Goal: Information Seeking & Learning: Learn about a topic

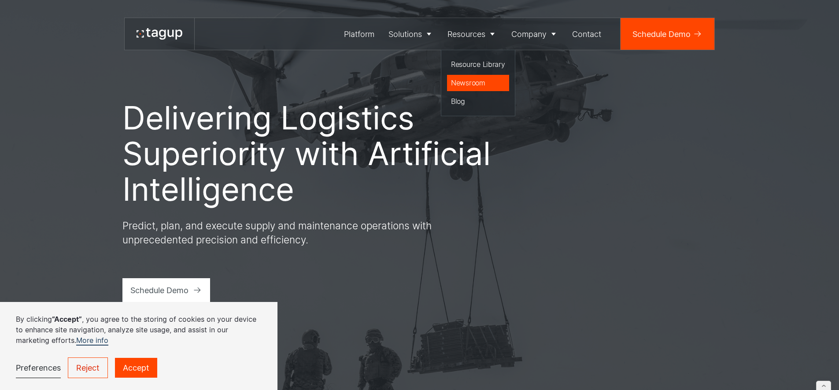
click at [480, 75] on link "Newsroom" at bounding box center [478, 83] width 62 height 17
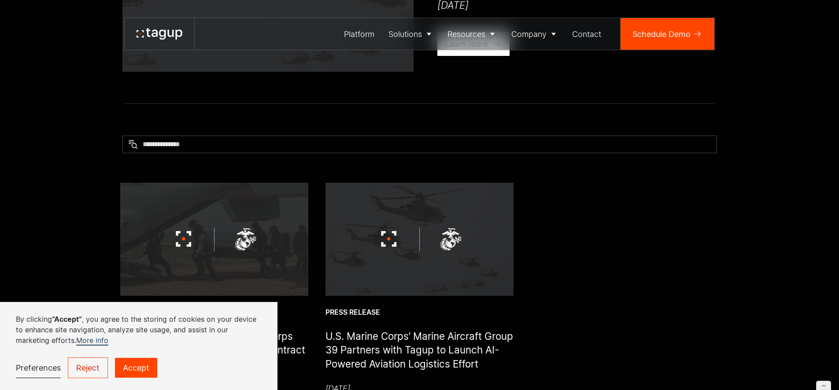
scroll to position [142, 0]
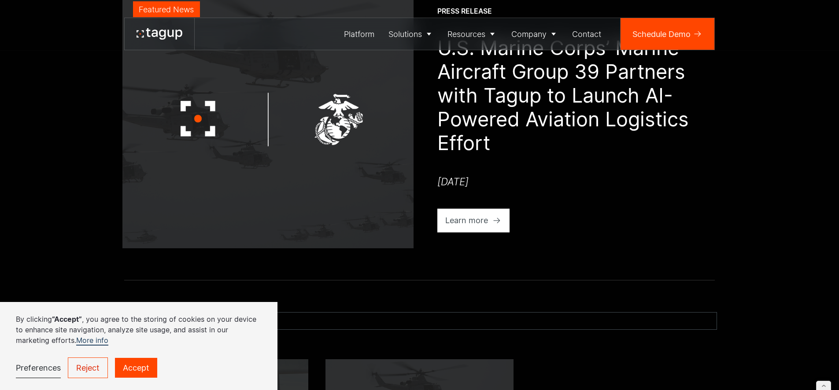
click at [341, 108] on img at bounding box center [267, 120] width 291 height 258
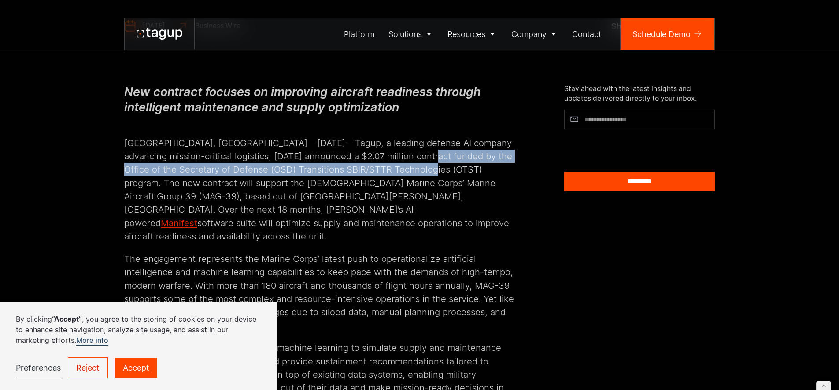
drag, startPoint x: 430, startPoint y: 157, endPoint x: 460, endPoint y: 169, distance: 32.0
click at [460, 169] on p "Boston, MA – July 29th, 2025 – Tagup, a leading defense AI company advancing mi…" at bounding box center [320, 183] width 393 height 120
copy p "Office of the Secretary of Defense (OSD) Transitions SBIR/STTR Technologies (OT…"
